Goal: Transaction & Acquisition: Obtain resource

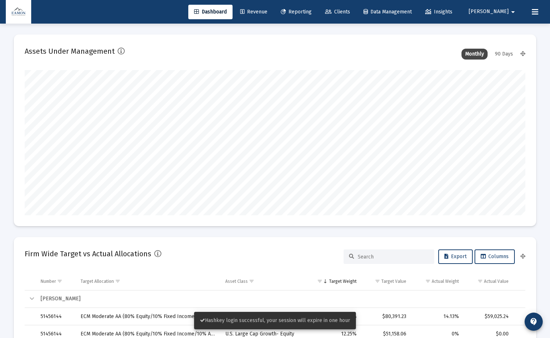
type input "[DATE]"
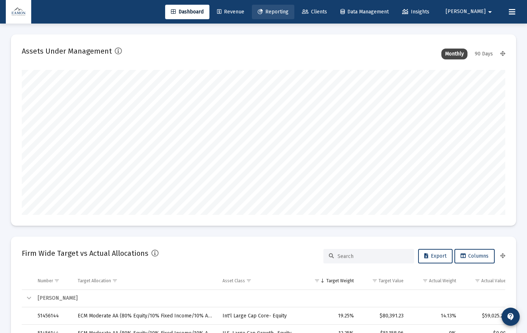
click at [288, 14] on span "Reporting" at bounding box center [273, 12] width 31 height 6
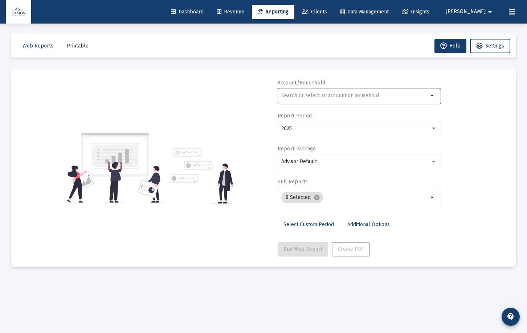
click at [393, 98] on input "text" at bounding box center [354, 96] width 147 height 6
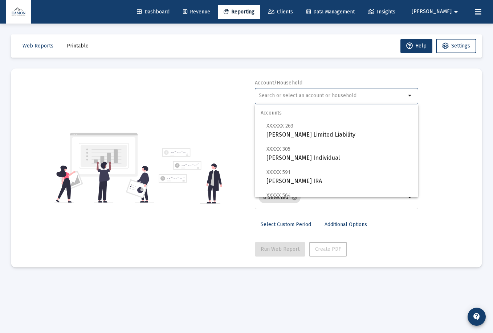
click at [305, 95] on input "text" at bounding box center [332, 96] width 147 height 6
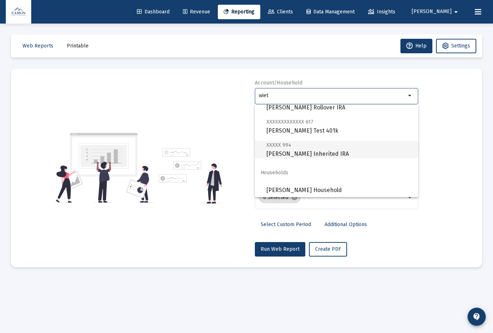
scroll to position [180, 0]
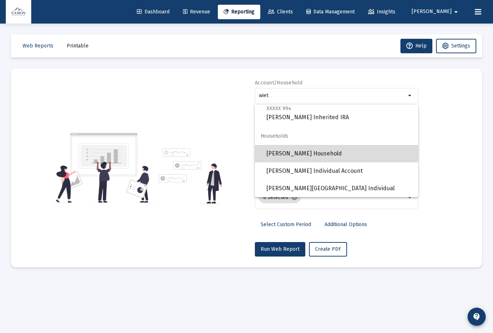
click at [345, 152] on span "[PERSON_NAME] Household" at bounding box center [339, 153] width 146 height 17
type input "[PERSON_NAME] Household"
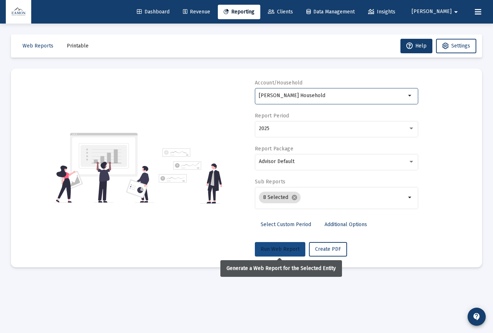
click at [298, 244] on button "Run Web Report" at bounding box center [280, 249] width 50 height 15
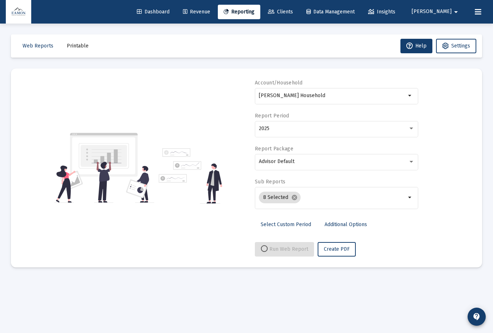
select select "View all"
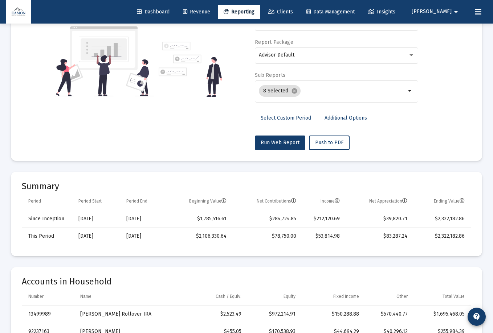
scroll to position [0, 0]
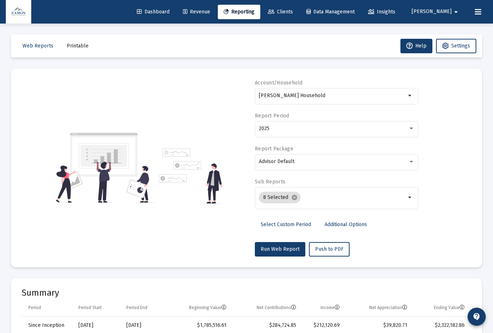
click at [75, 46] on span "Printable" at bounding box center [78, 46] width 22 height 6
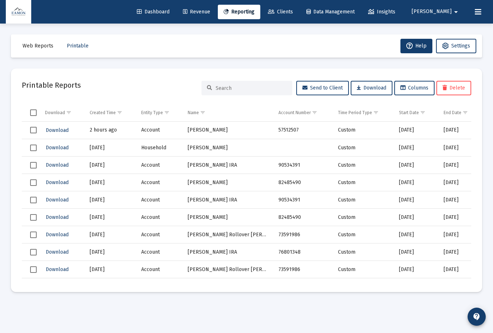
drag, startPoint x: 48, startPoint y: 46, endPoint x: 46, endPoint y: 42, distance: 4.2
click at [48, 46] on span "Web Reports" at bounding box center [37, 46] width 31 height 6
select select "View all"
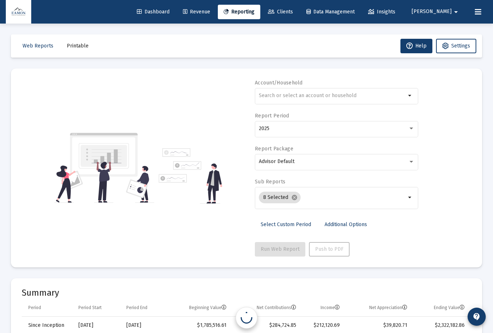
scroll to position [1393, 0]
click at [372, 106] on div "arrow_drop_down" at bounding box center [336, 99] width 163 height 23
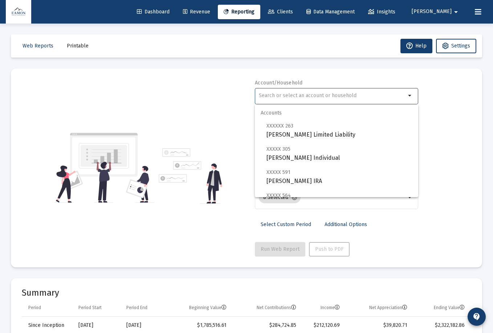
click at [377, 96] on input "text" at bounding box center [332, 96] width 147 height 6
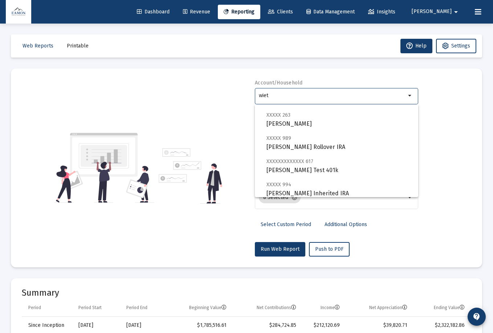
scroll to position [180, 0]
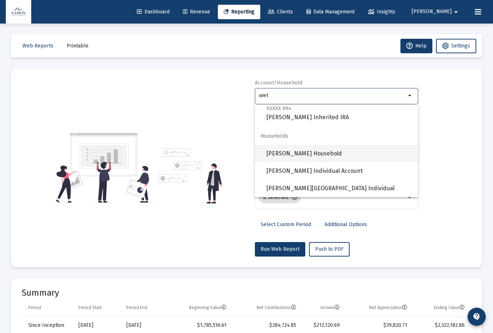
click at [372, 149] on span "[PERSON_NAME] Household" at bounding box center [339, 153] width 146 height 17
type input "[PERSON_NAME] Household"
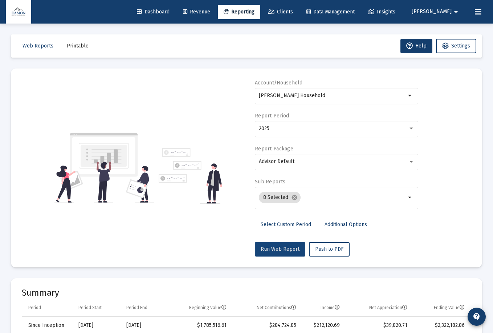
click at [290, 244] on span "Run Web Report" at bounding box center [279, 249] width 39 height 6
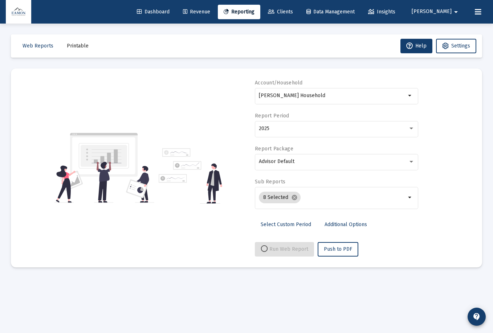
select select "View all"
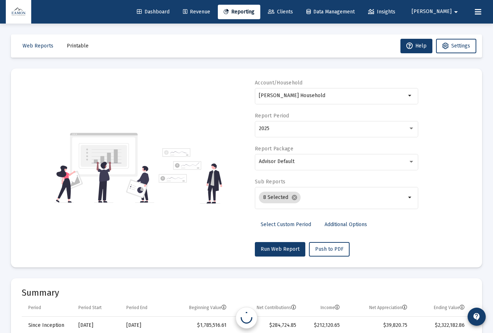
scroll to position [1393, 0]
click at [77, 40] on button "Printable" at bounding box center [77, 46] width 33 height 15
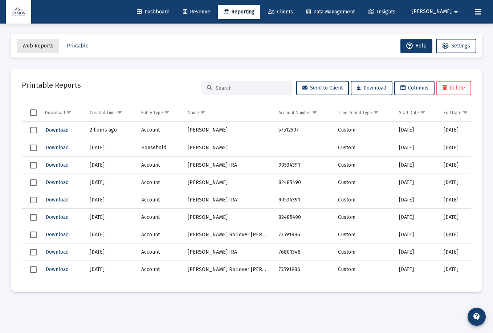
click at [53, 46] on button "Web Reports" at bounding box center [38, 46] width 42 height 15
select select "View all"
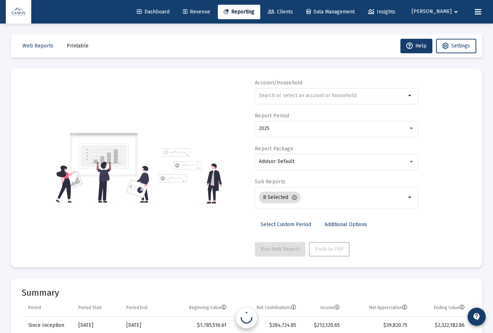
scroll to position [1393, 0]
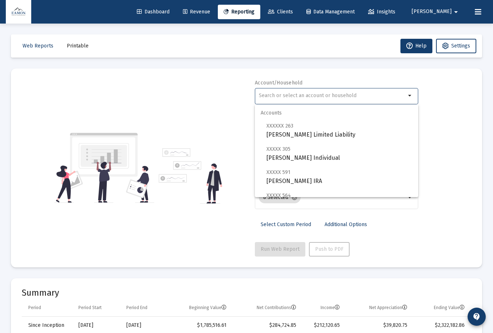
click at [342, 97] on input "text" at bounding box center [332, 96] width 147 height 6
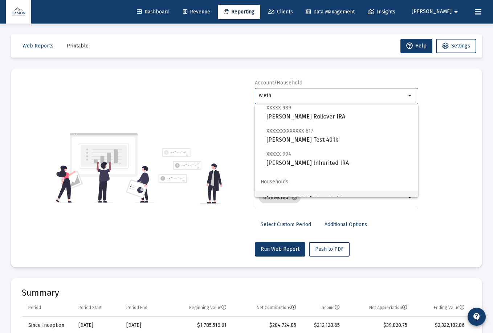
scroll to position [180, 0]
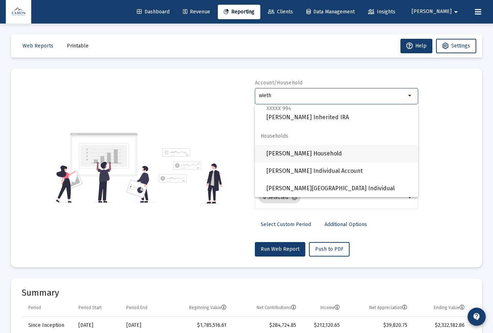
click at [320, 149] on span "[PERSON_NAME] Household" at bounding box center [339, 153] width 146 height 17
type input "[PERSON_NAME] Household"
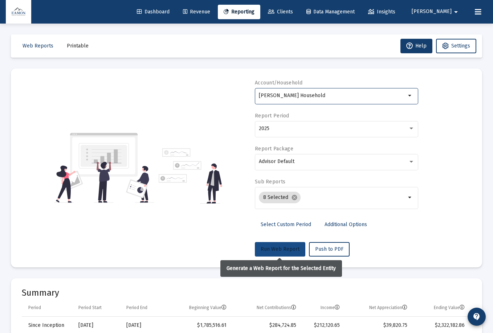
click at [287, 244] on span "Run Web Report" at bounding box center [279, 249] width 39 height 6
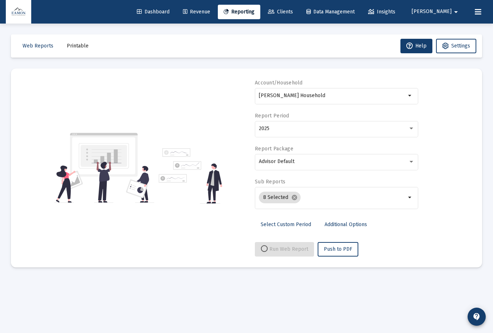
select select "View all"
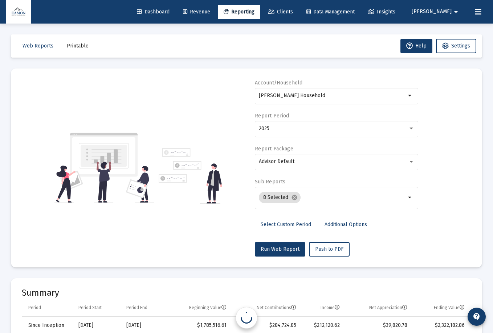
scroll to position [1393, 0]
click at [328, 244] on span "Push to PDF" at bounding box center [329, 249] width 28 height 6
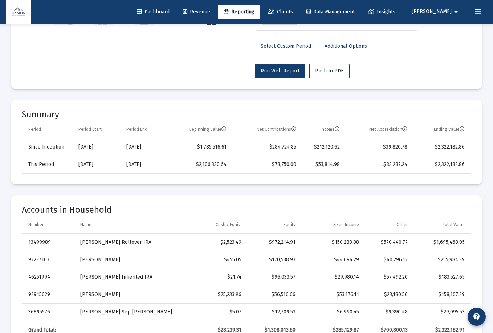
scroll to position [0, 0]
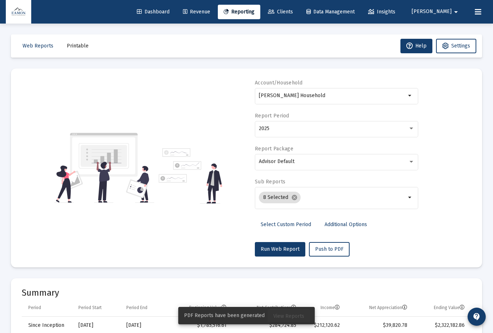
click at [287, 244] on span "View Reports" at bounding box center [288, 316] width 31 height 6
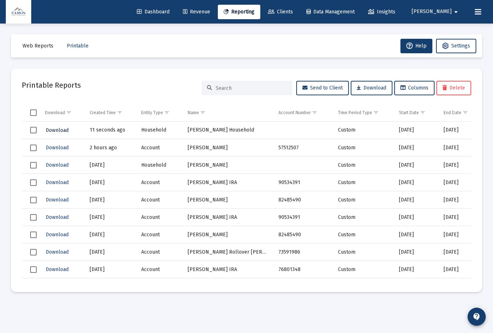
click at [66, 133] on span "Download" at bounding box center [57, 130] width 23 height 6
click at [41, 43] on span "Web Reports" at bounding box center [37, 46] width 31 height 6
select select "View all"
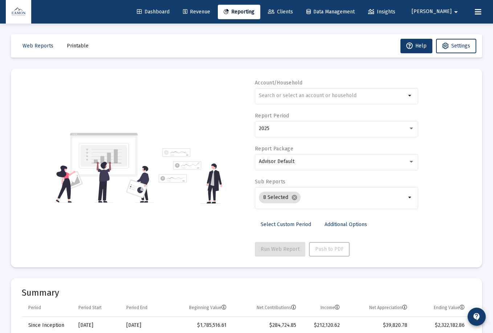
scroll to position [1393, 0]
click at [410, 98] on mat-icon "arrow_drop_down" at bounding box center [410, 95] width 9 height 9
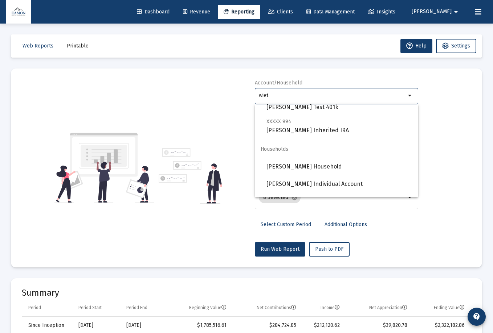
scroll to position [168, 0]
click at [362, 161] on span "[PERSON_NAME] Household" at bounding box center [339, 165] width 146 height 17
type input "[PERSON_NAME] Household"
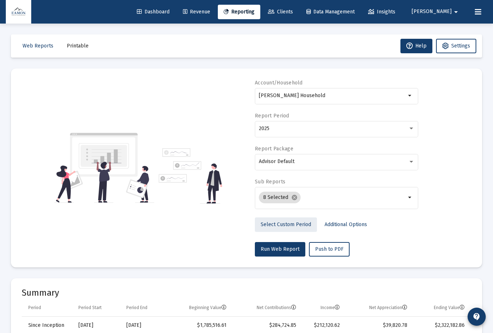
click at [301, 222] on span "Select Custom Period" at bounding box center [285, 225] width 50 height 6
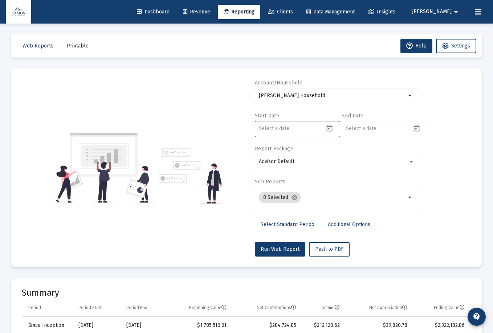
click at [328, 128] on icon "Open calendar" at bounding box center [329, 128] width 6 height 7
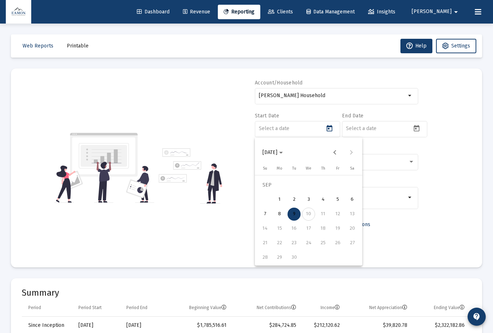
click at [285, 156] on button "[DATE]" at bounding box center [272, 152] width 32 height 15
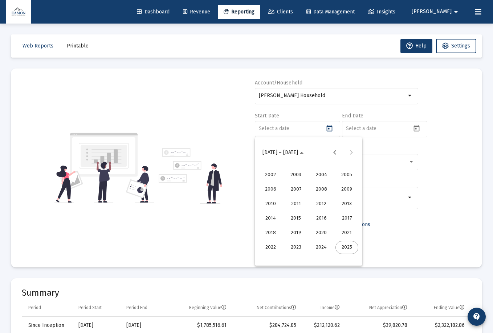
click at [324, 244] on div "2024" at bounding box center [321, 247] width 23 height 13
click at [346, 203] on div "AUG" at bounding box center [346, 204] width 23 height 13
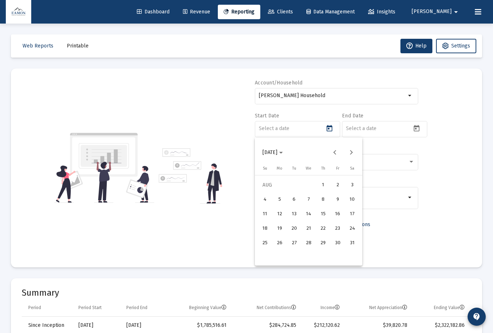
click at [308, 198] on div "7" at bounding box center [308, 199] width 13 height 13
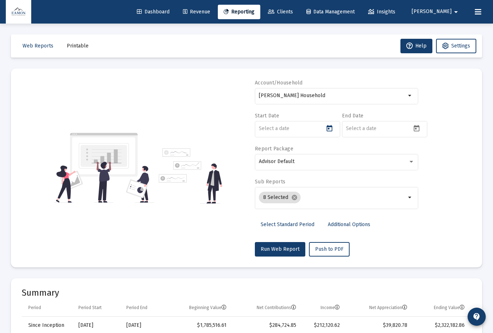
type input "[DATE]"
click at [427, 129] on div "Account/Household [PERSON_NAME] Household arrow_drop_down Start Date [DATE] End…" at bounding box center [246, 167] width 449 height 177
click at [420, 130] on button "Open calendar" at bounding box center [416, 128] width 11 height 11
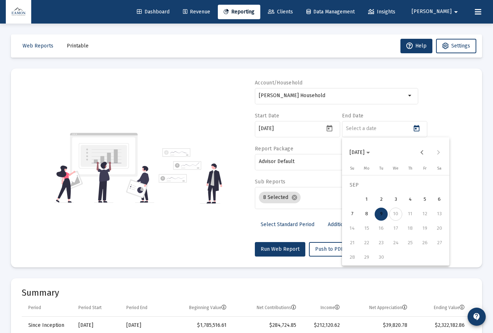
click at [364, 151] on span "[DATE]" at bounding box center [356, 152] width 15 height 6
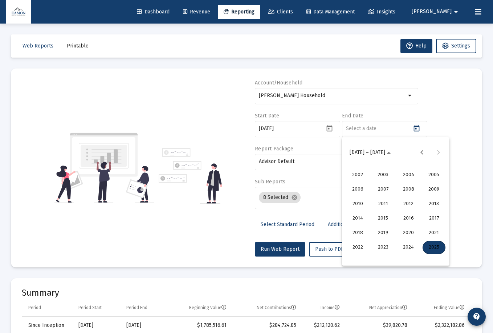
click at [441, 244] on div "2025" at bounding box center [433, 247] width 23 height 13
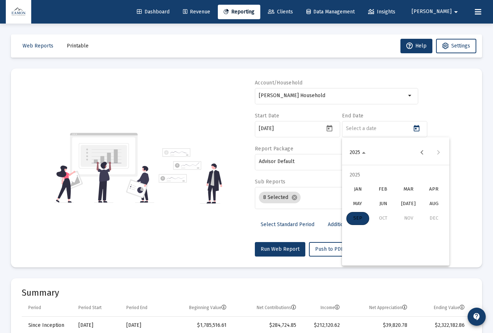
click at [431, 201] on div "AUG" at bounding box center [433, 204] width 23 height 13
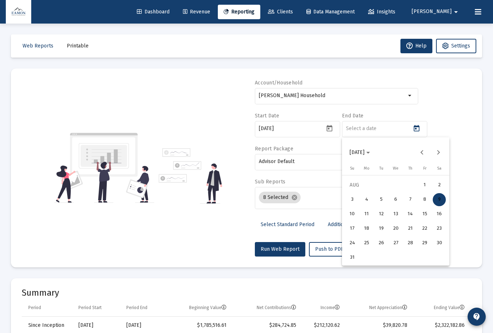
click at [410, 202] on div "7" at bounding box center [409, 199] width 13 height 13
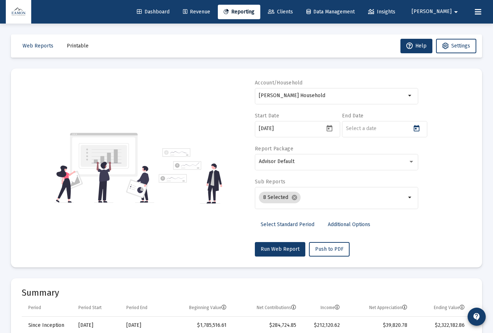
type input "[DATE]"
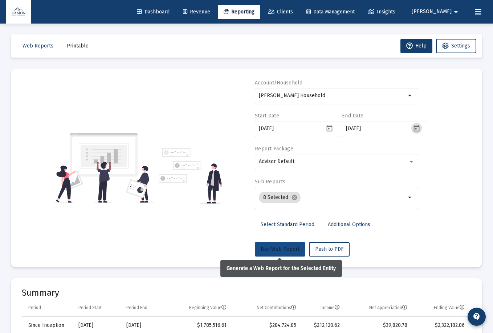
click at [297, 244] on span "Run Web Report" at bounding box center [279, 249] width 39 height 6
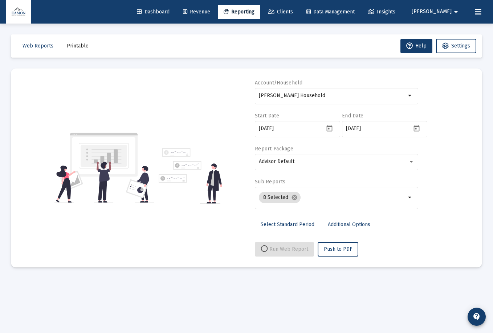
select select "View all"
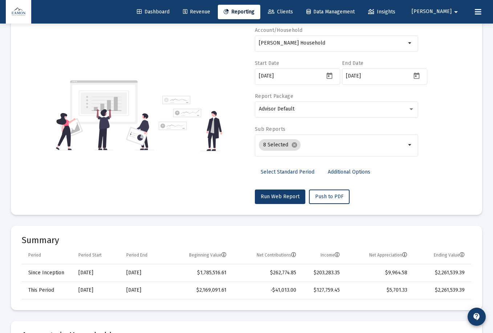
scroll to position [74, 0]
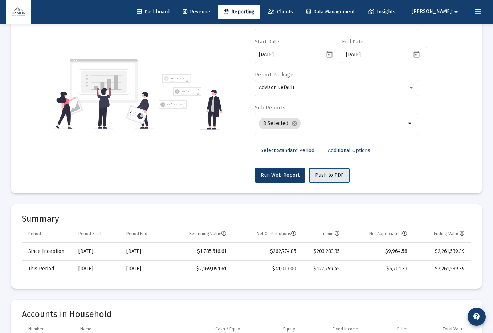
click at [335, 176] on span "Push to PDF" at bounding box center [329, 175] width 28 height 6
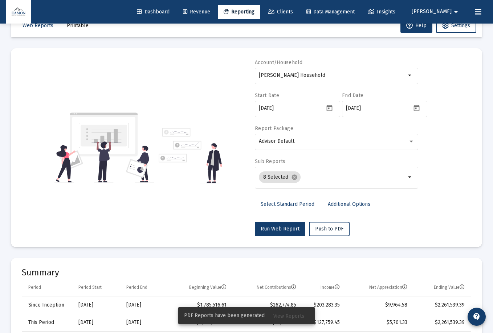
scroll to position [0, 0]
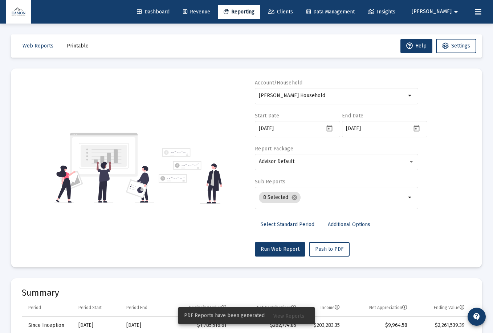
click at [77, 41] on button "Printable" at bounding box center [77, 46] width 33 height 15
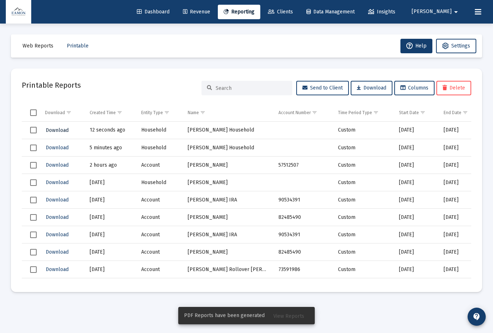
click at [57, 130] on span "Download" at bounding box center [57, 130] width 23 height 6
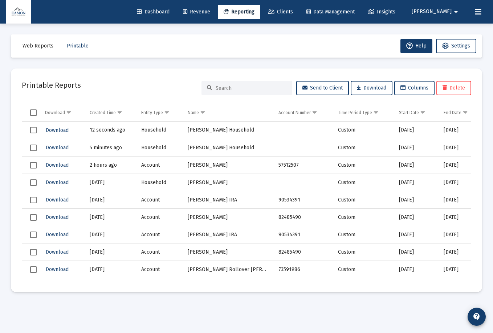
click at [36, 132] on span "Select row" at bounding box center [33, 130] width 7 height 7
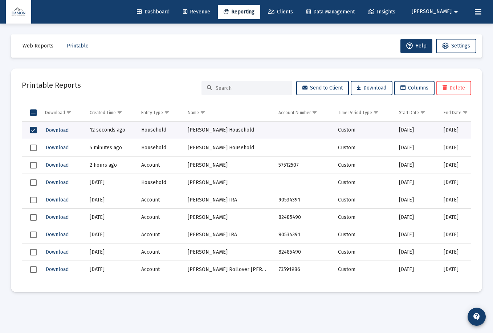
click at [33, 152] on td "Data grid" at bounding box center [31, 147] width 18 height 17
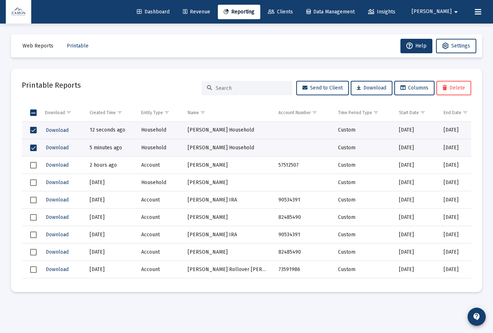
click at [34, 162] on span "Select row" at bounding box center [33, 165] width 7 height 7
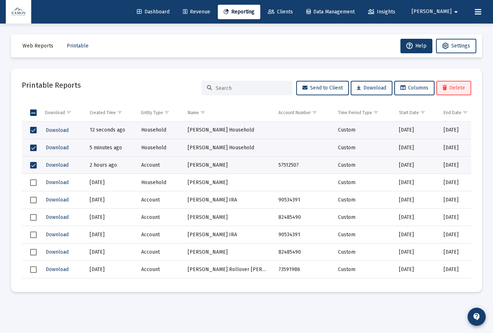
click at [452, 90] on span "Delete" at bounding box center [453, 88] width 22 height 6
